Goal: Information Seeking & Learning: Learn about a topic

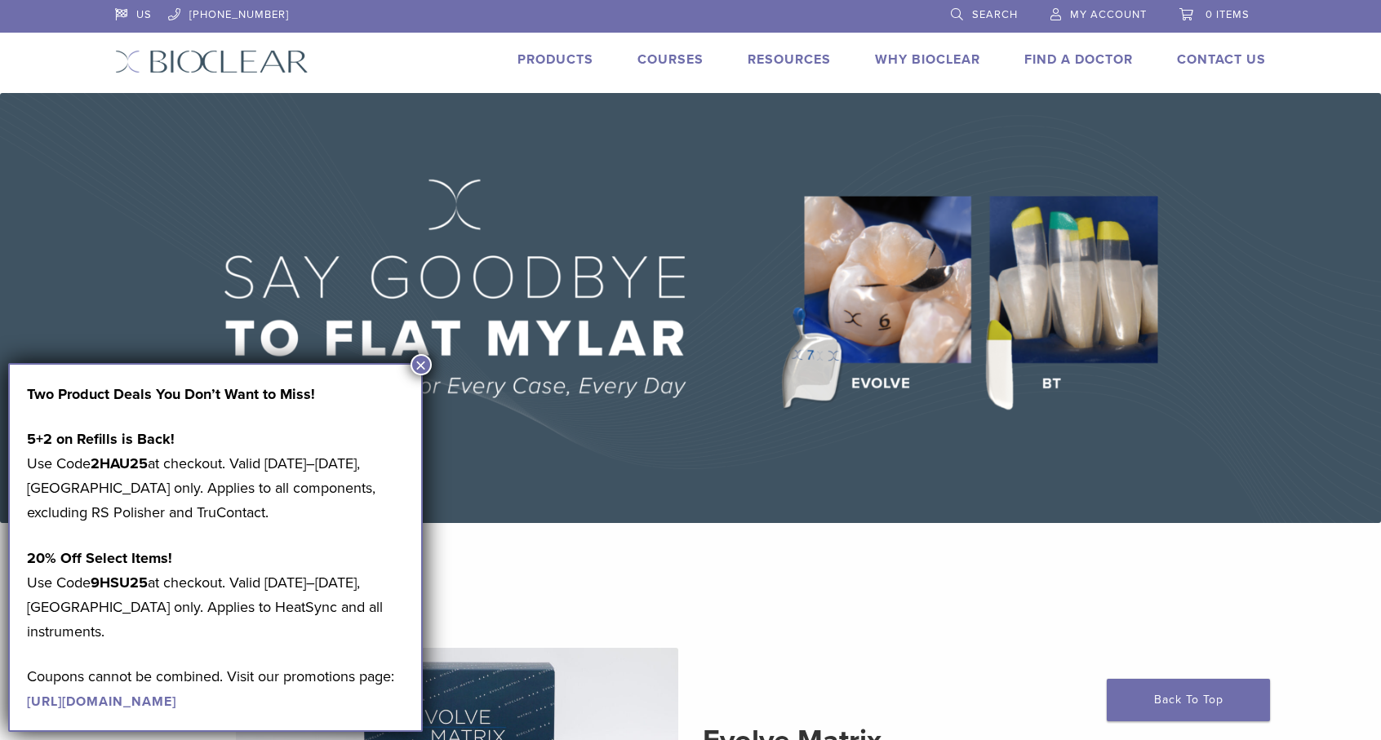
click at [1099, 20] on span "My Account" at bounding box center [1108, 14] width 77 height 13
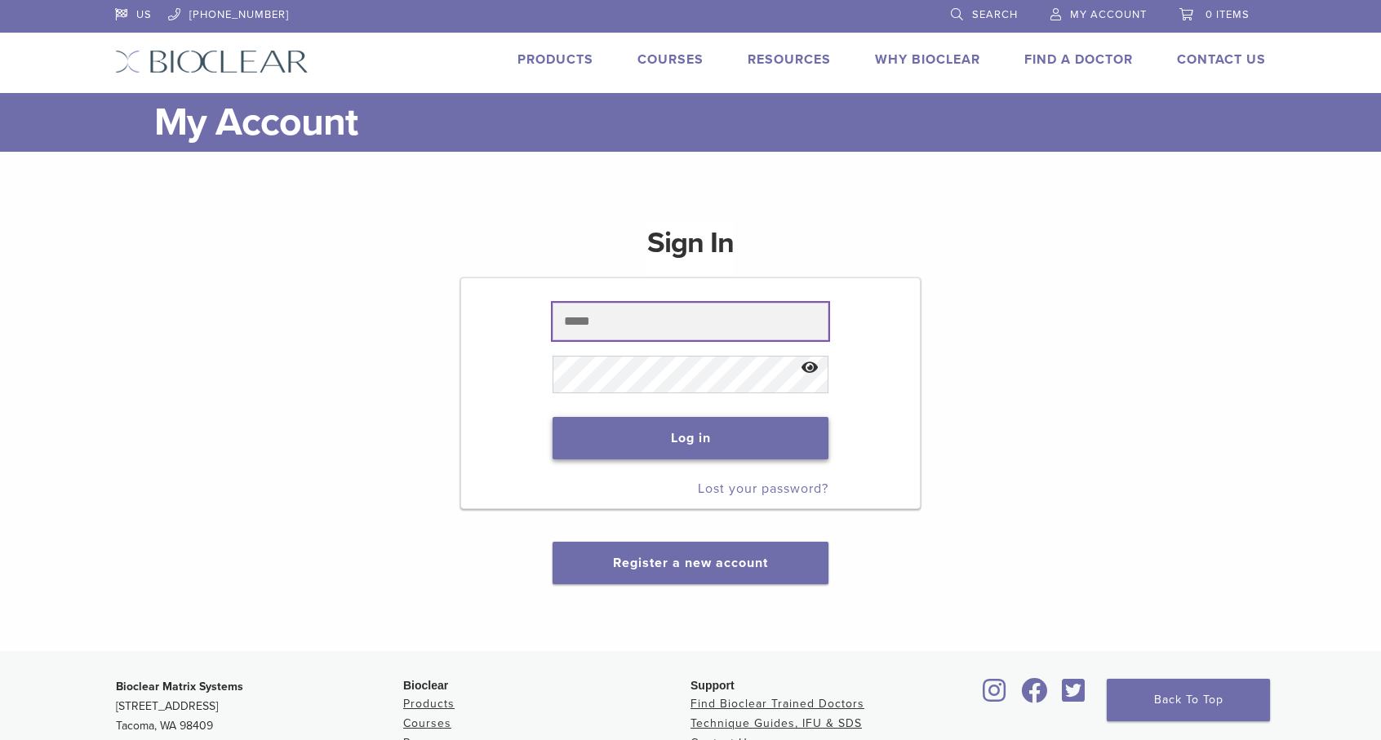
type input "**********"
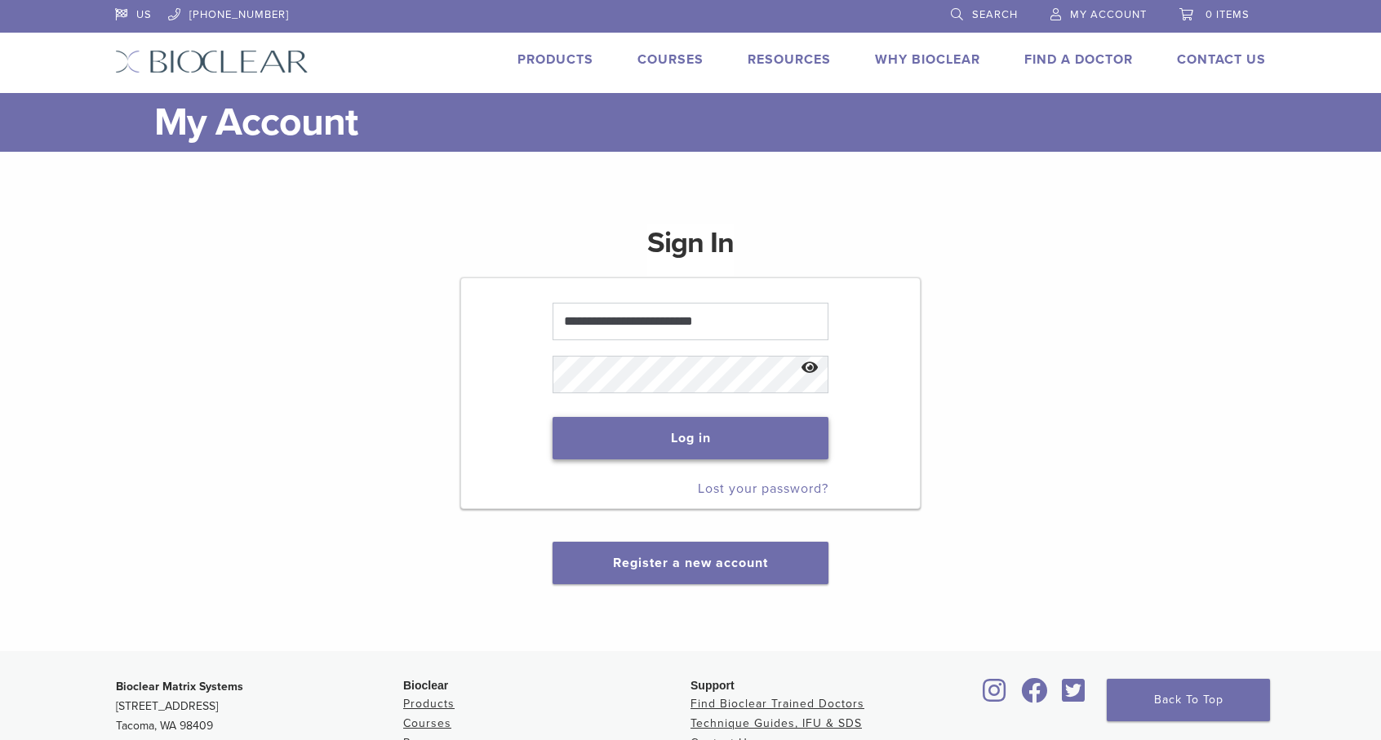
click at [717, 444] on button "Log in" at bounding box center [690, 438] width 275 height 42
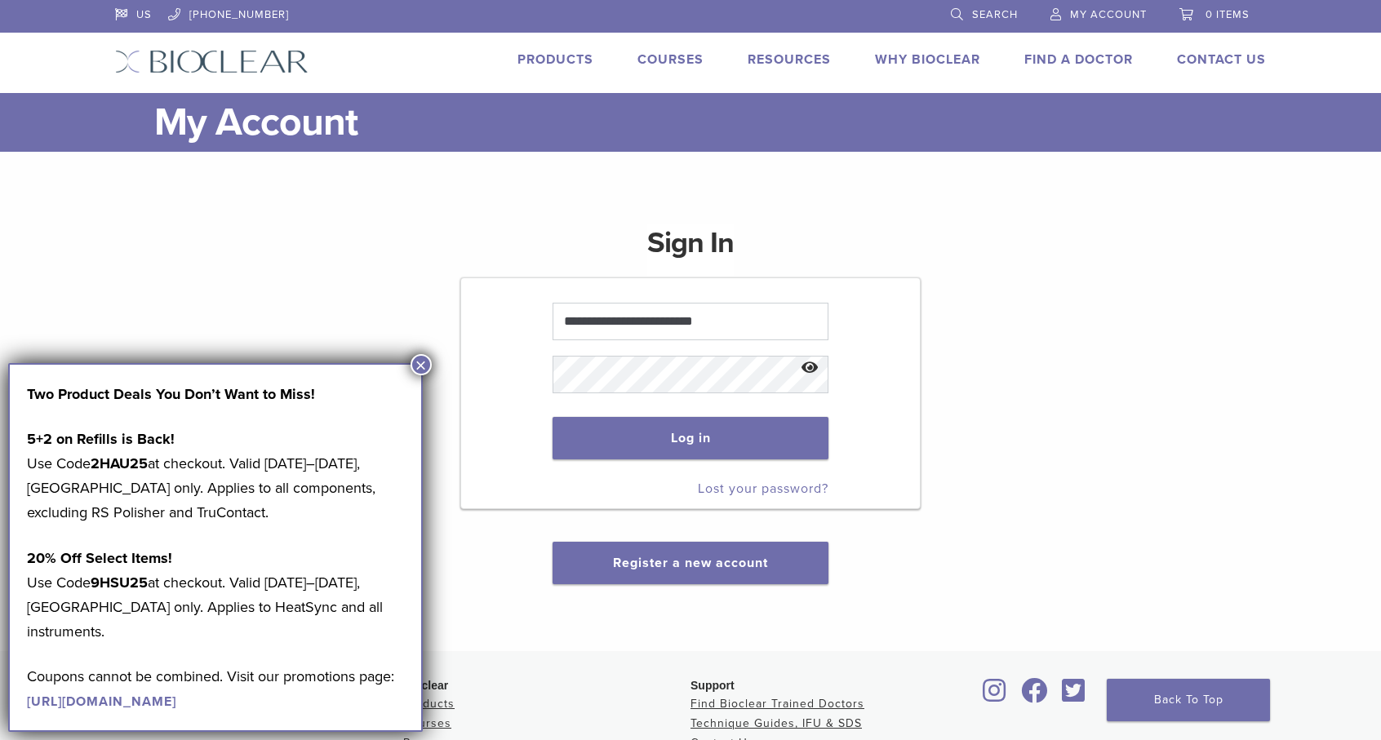
click at [426, 366] on button "×" at bounding box center [421, 364] width 21 height 21
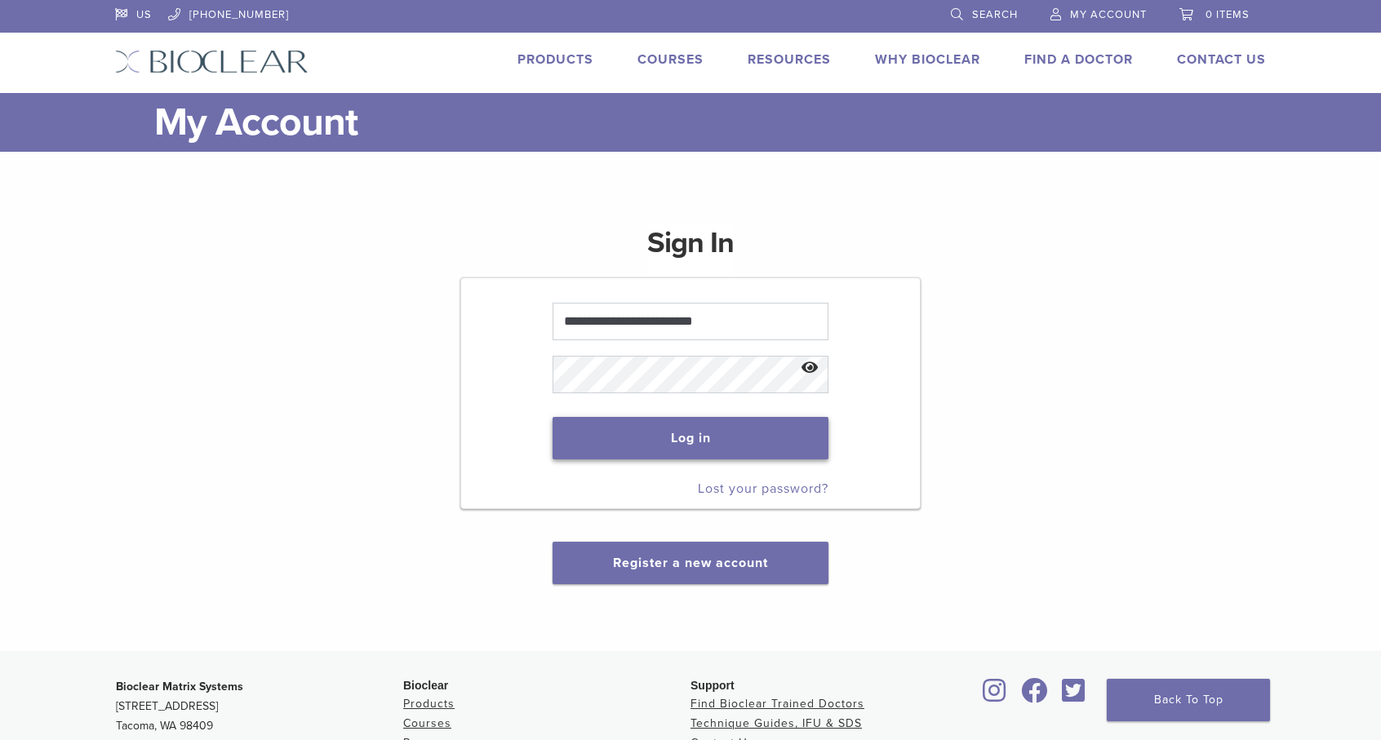
drag, startPoint x: 662, startPoint y: 438, endPoint x: 660, endPoint y: 478, distance: 40.0
click at [662, 437] on button "Log in" at bounding box center [690, 438] width 275 height 42
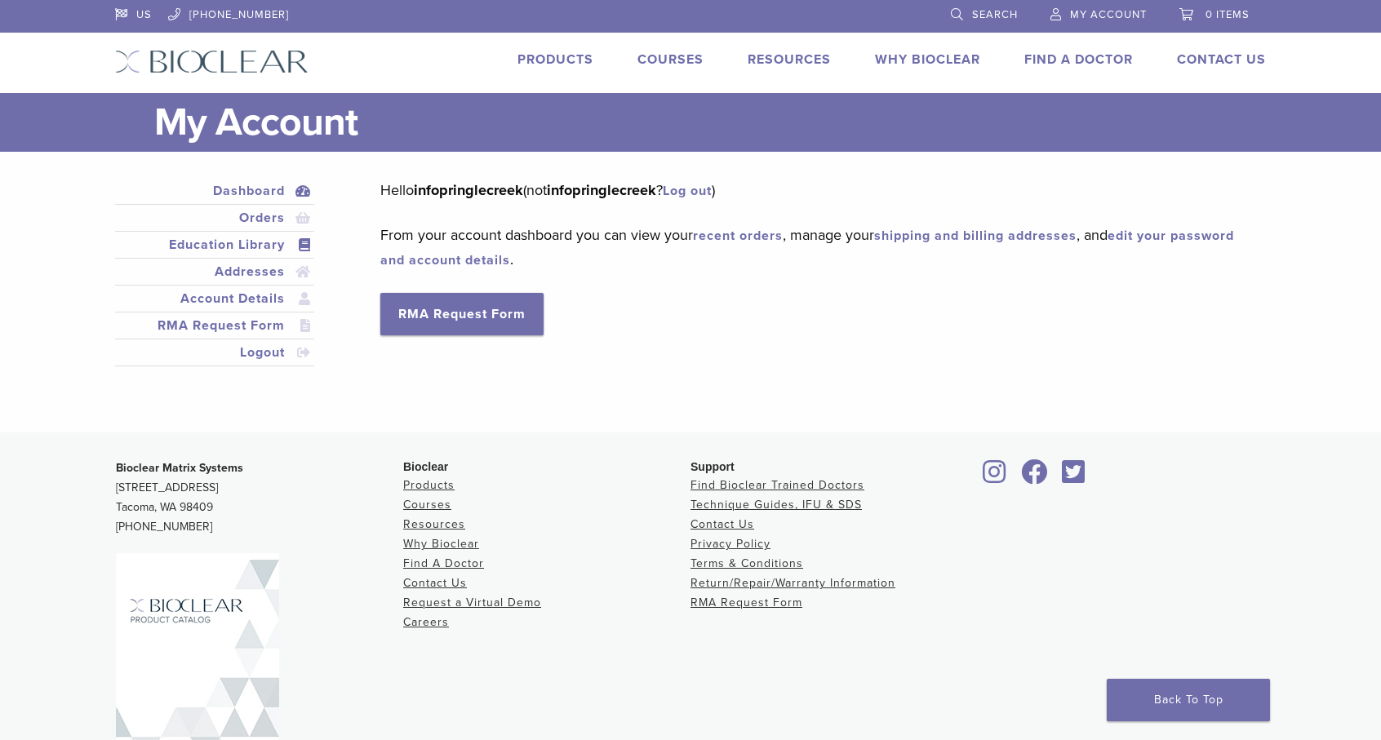
click at [233, 246] on link "Education Library" at bounding box center [214, 245] width 193 height 20
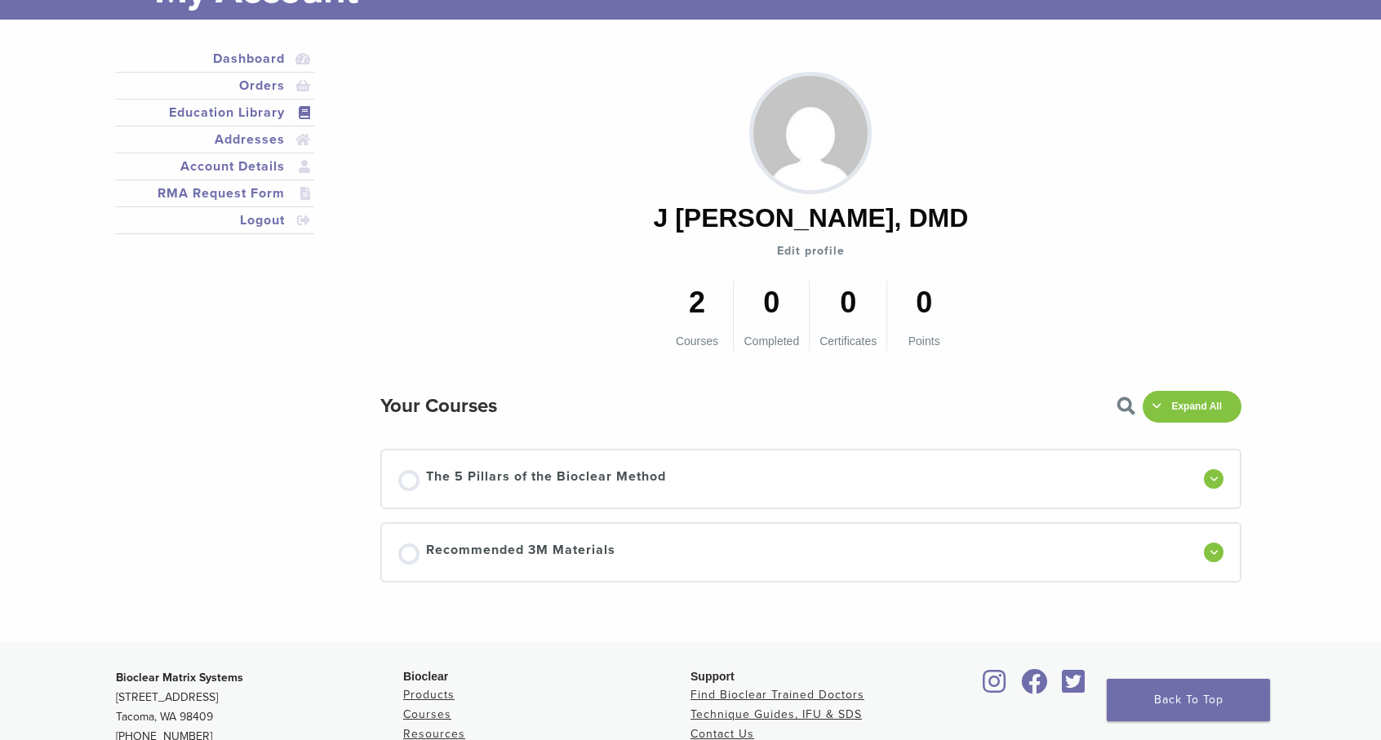
scroll to position [163, 0]
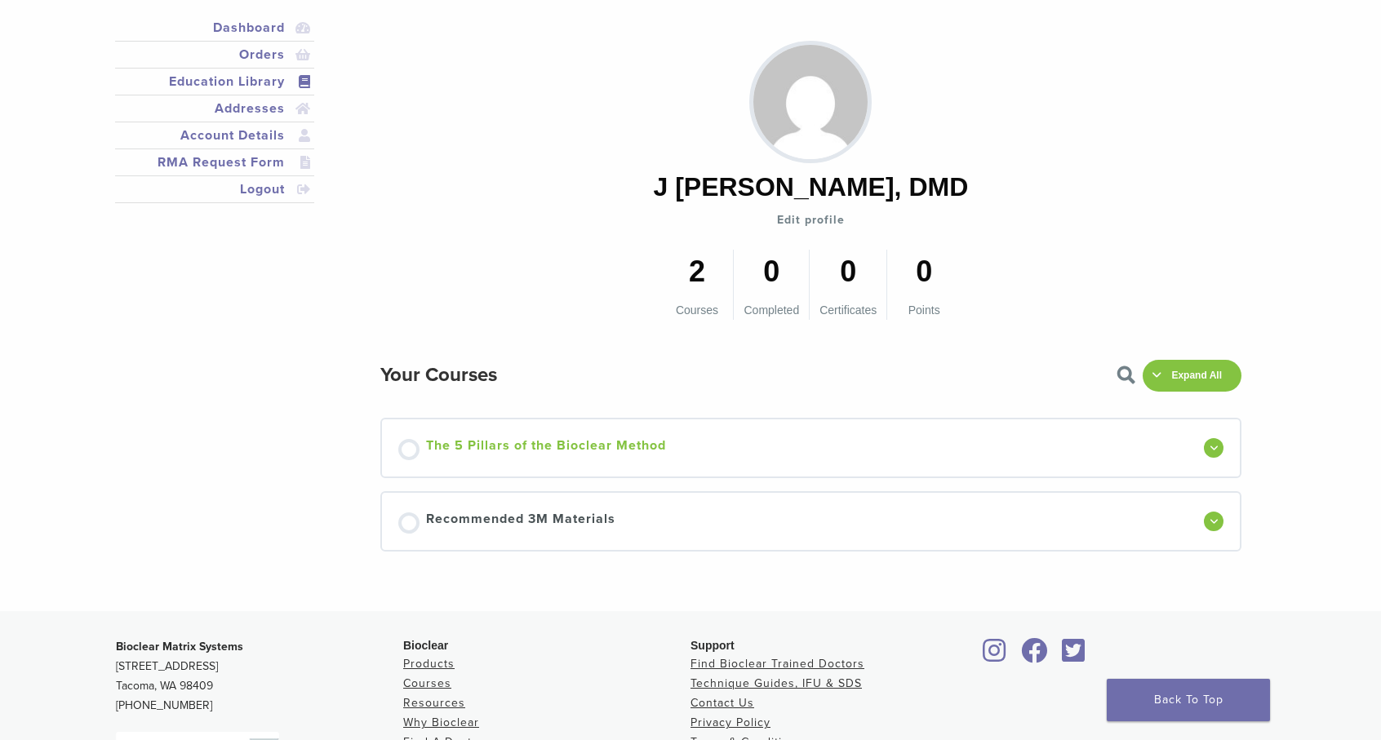
click at [510, 446] on span "The 5 Pillars of the Bioclear Method" at bounding box center [546, 448] width 240 height 24
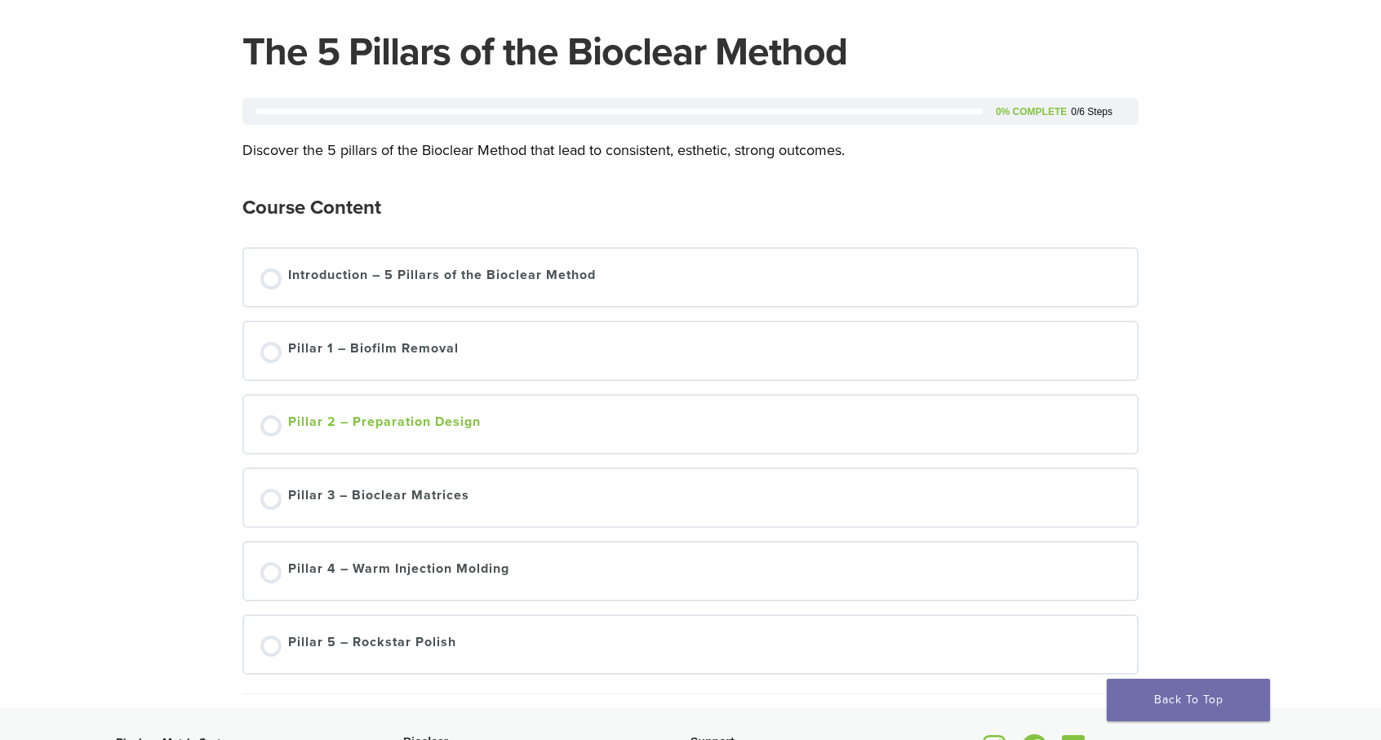
scroll to position [82, 0]
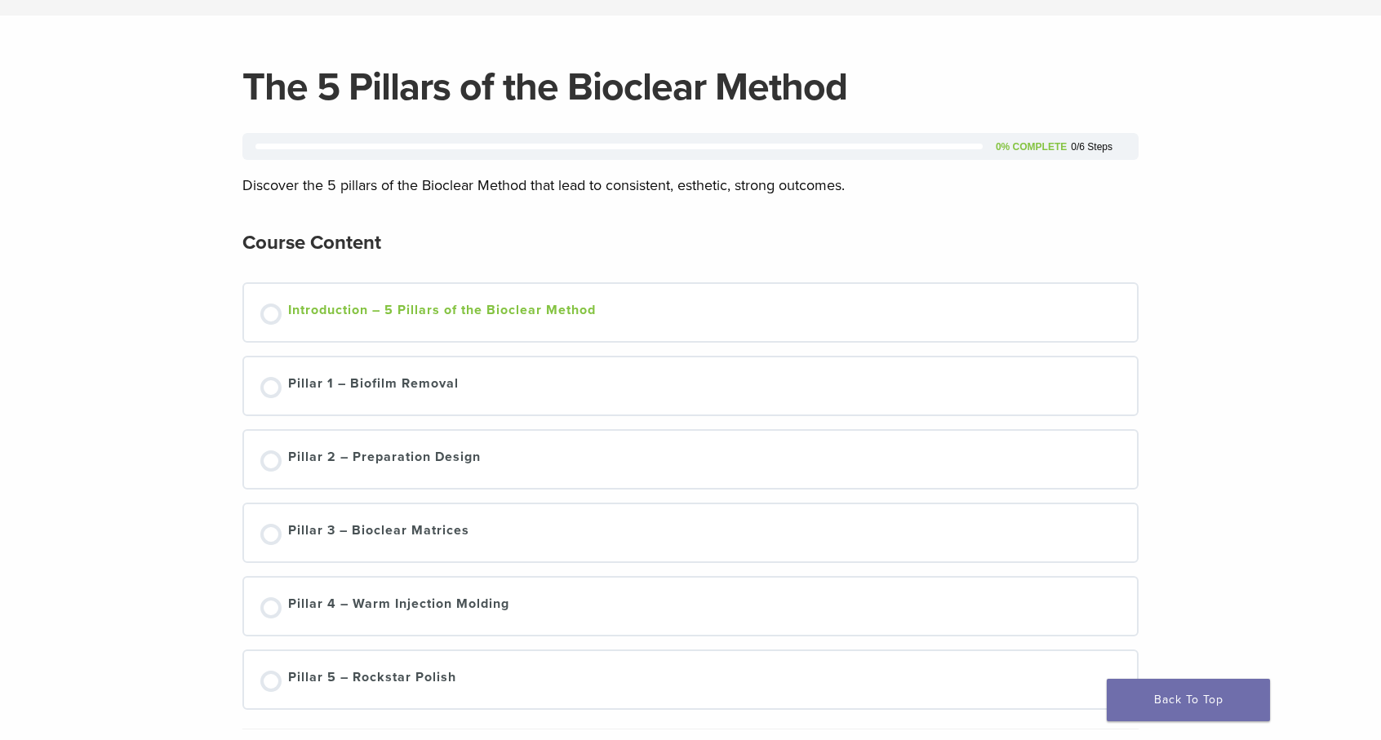
click at [275, 313] on div at bounding box center [270, 314] width 21 height 21
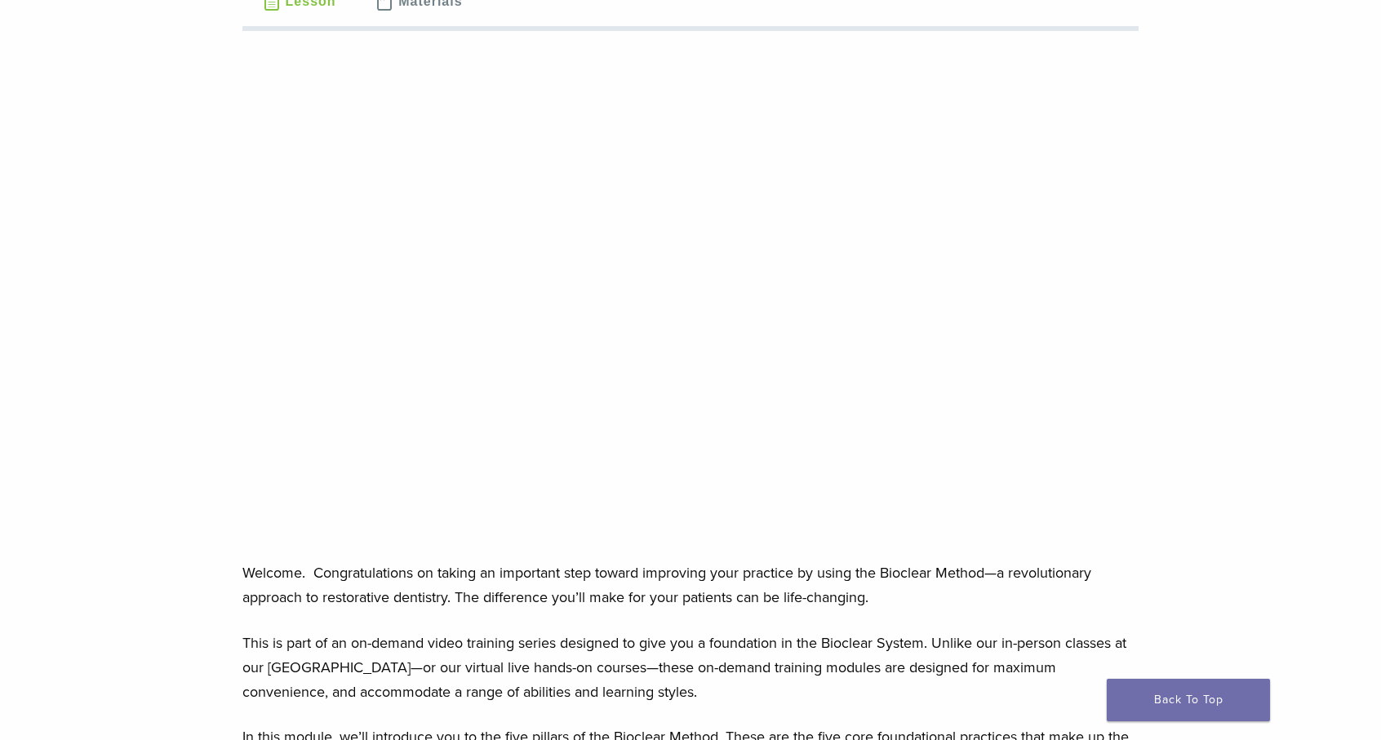
scroll to position [245, 0]
